Goal: Navigation & Orientation: Find specific page/section

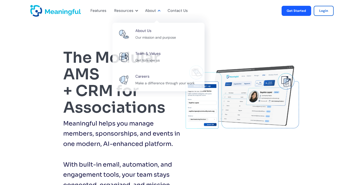
click at [153, 6] on div "About" at bounding box center [152, 11] width 20 height 17
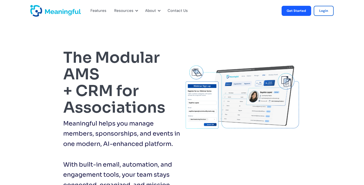
click at [179, 10] on div "Contact Us" at bounding box center [177, 11] width 20 height 7
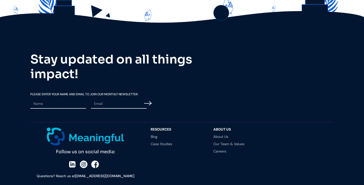
scroll to position [233, 0]
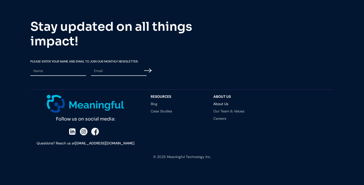
click at [221, 105] on link "About Us" at bounding box center [239, 104] width 53 height 4
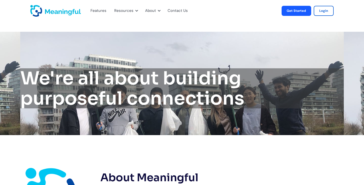
click at [62, 12] on img "home" at bounding box center [55, 11] width 51 height 12
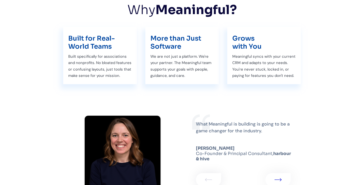
scroll to position [968, 0]
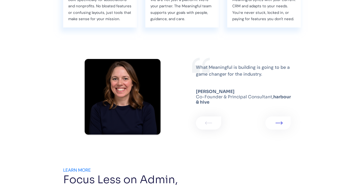
click at [273, 123] on link "1 of 2" at bounding box center [277, 123] width 25 height 13
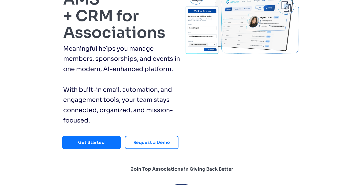
scroll to position [0, 0]
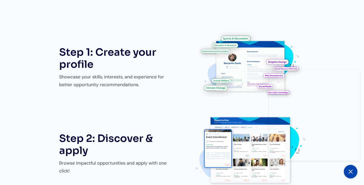
scroll to position [371, 0]
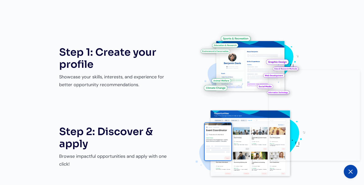
click at [243, 111] on img at bounding box center [250, 143] width 109 height 71
click at [348, 172] on icon at bounding box center [350, 172] width 6 height 6
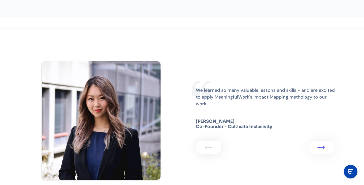
scroll to position [754, 0]
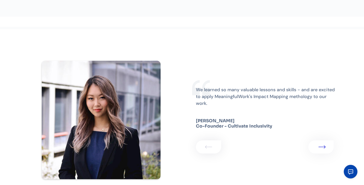
click at [325, 146] on img "1 of 3" at bounding box center [321, 147] width 7 height 3
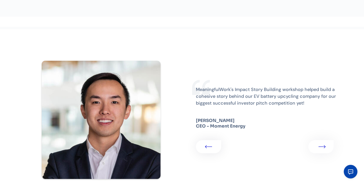
click at [325, 146] on img "2 of 3" at bounding box center [321, 147] width 7 height 3
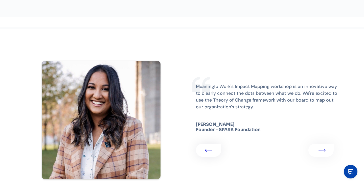
click at [325, 146] on link "3 of 3" at bounding box center [320, 150] width 25 height 13
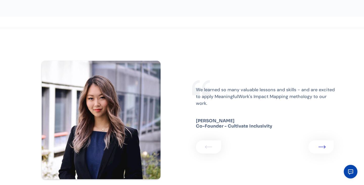
click at [325, 146] on img "1 of 3" at bounding box center [321, 147] width 7 height 3
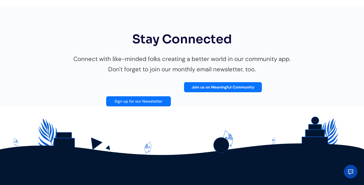
scroll to position [967, 0]
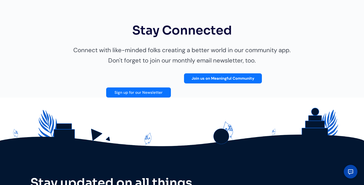
click at [231, 85] on div "Join us on Meaningful Community Sign up for our Newsletter" at bounding box center [182, 86] width 170 height 24
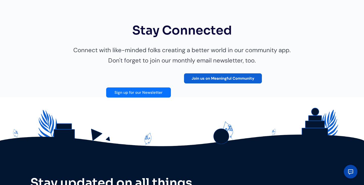
click at [233, 79] on link "Join us on Meaningful Community" at bounding box center [223, 79] width 78 height 10
